Goal: Task Accomplishment & Management: Use online tool/utility

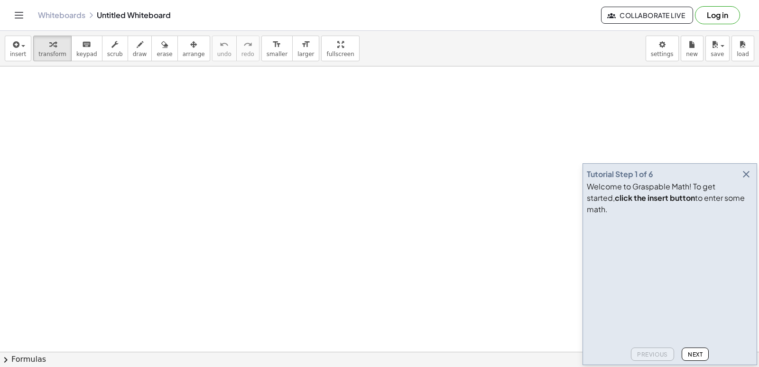
click at [748, 180] on icon "button" at bounding box center [746, 173] width 11 height 11
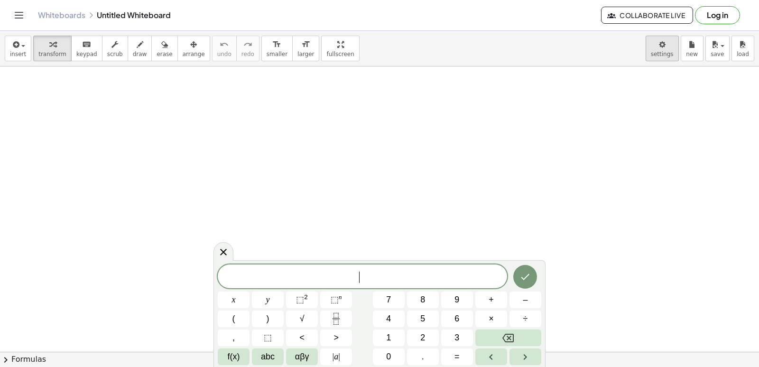
click at [665, 49] on body "Graspable Math Activities Get Started Activity Bank Assigned Work Classes White…" at bounding box center [379, 183] width 759 height 367
click at [221, 252] on icon at bounding box center [223, 251] width 11 height 11
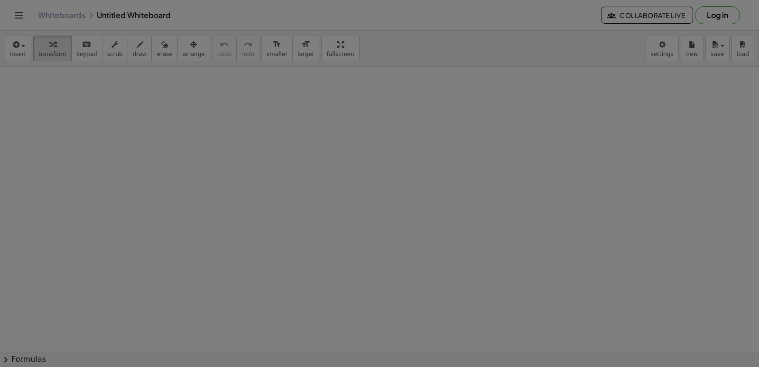
click at [665, 50] on div at bounding box center [379, 183] width 759 height 367
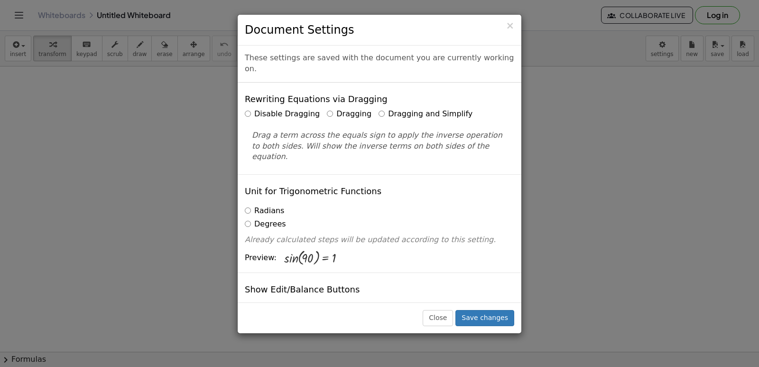
drag, startPoint x: 405, startPoint y: 106, endPoint x: 421, endPoint y: 152, distance: 48.8
click at [405, 109] on label "Dragging and Simplify" at bounding box center [426, 114] width 94 height 11
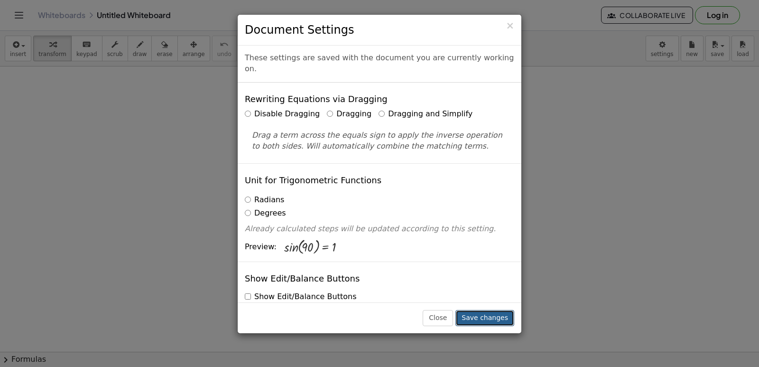
click at [491, 320] on button "Save changes" at bounding box center [484, 318] width 59 height 16
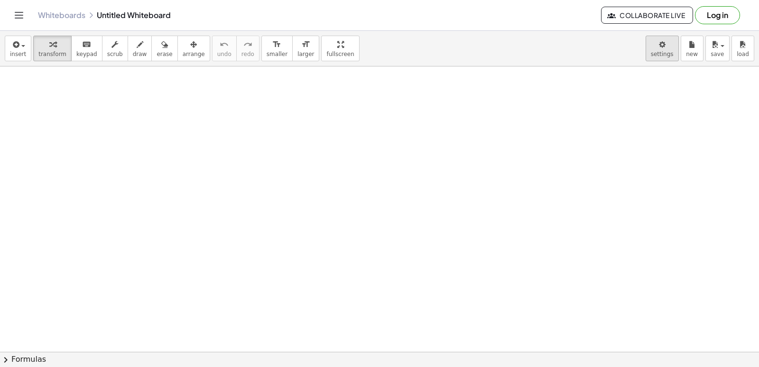
click at [669, 54] on body "Graspable Math Activities Get Started Activity Bank Assigned Work Classes White…" at bounding box center [379, 183] width 759 height 367
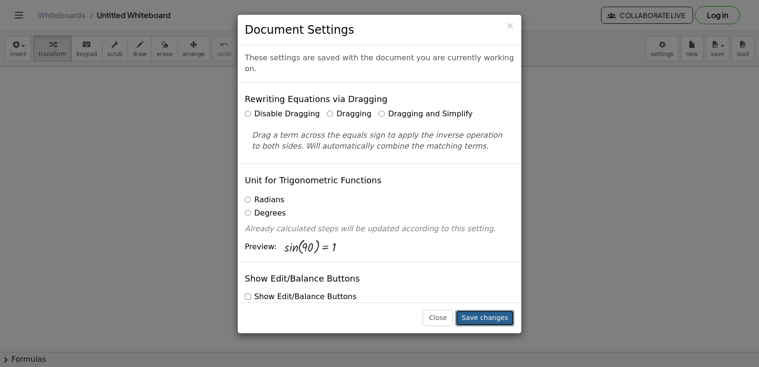
click at [484, 320] on button "Save changes" at bounding box center [484, 318] width 59 height 16
